Goal: Task Accomplishment & Management: Use online tool/utility

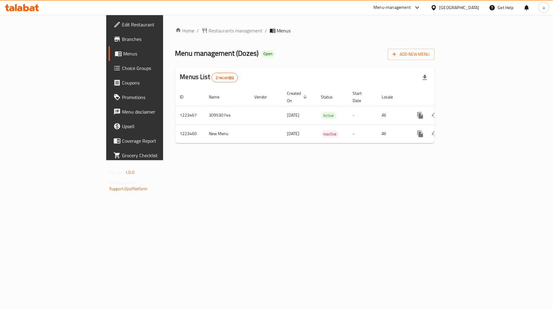
click at [122, 69] on span "Choice Groups" at bounding box center [158, 68] width 72 height 7
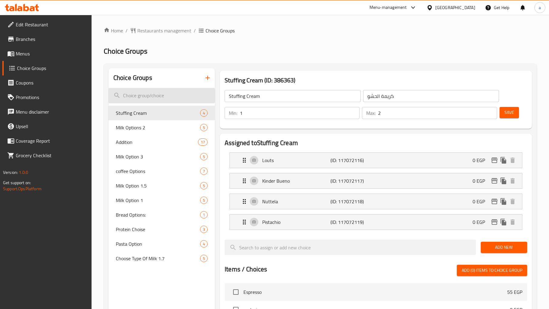
click at [137, 96] on input "search" at bounding box center [161, 95] width 106 height 15
paste input "coffee Options"
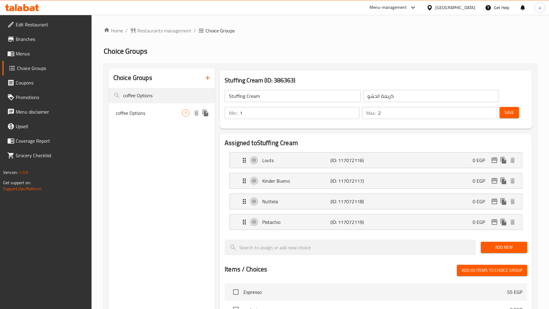
type input "coffee Options"
click at [138, 111] on span "coffee Options" at bounding box center [149, 112] width 66 height 7
type input "coffee Options"
type input "اختيار القهوة"
type input "1"
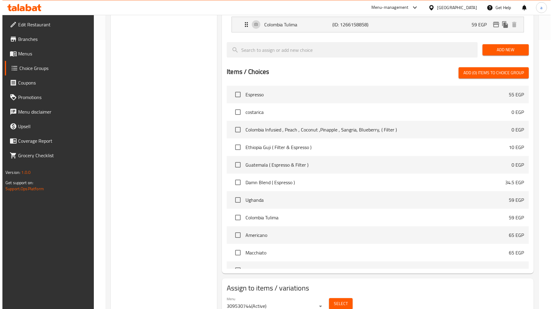
scroll to position [295, 0]
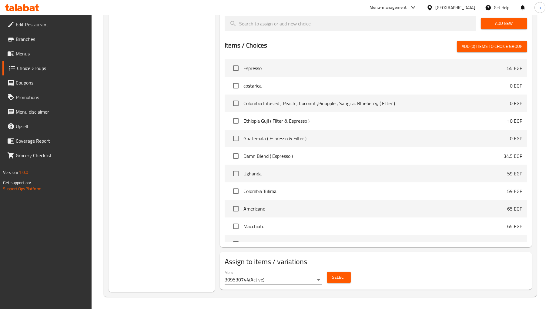
click at [334, 274] on span "Select" at bounding box center [339, 277] width 14 height 8
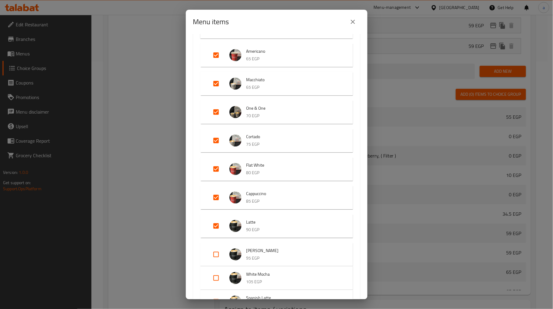
scroll to position [134, 0]
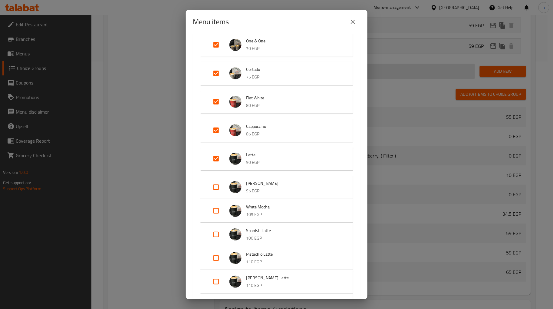
click at [354, 22] on icon "close" at bounding box center [353, 22] width 4 height 4
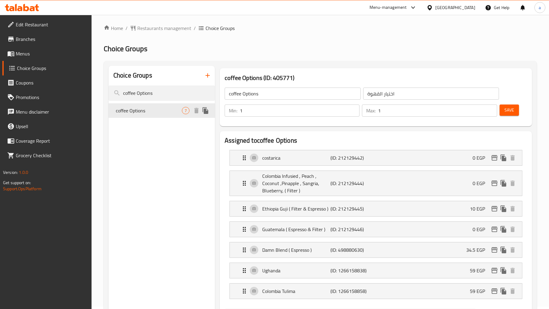
scroll to position [0, 0]
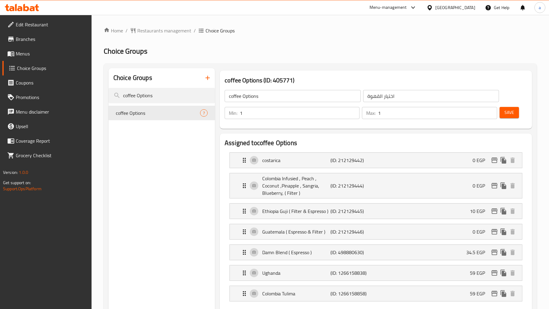
click at [165, 30] on span "Restaurants management" at bounding box center [164, 30] width 54 height 7
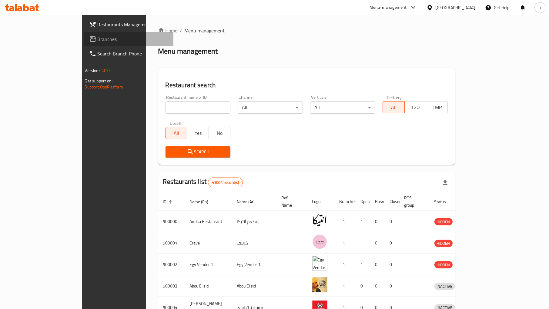
click at [98, 38] on span "Branches" at bounding box center [133, 38] width 71 height 7
